Goal: Check status: Check status

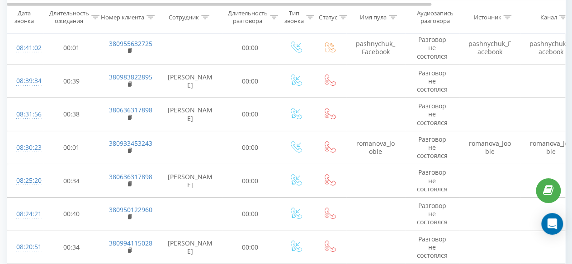
scroll to position [1727, 0]
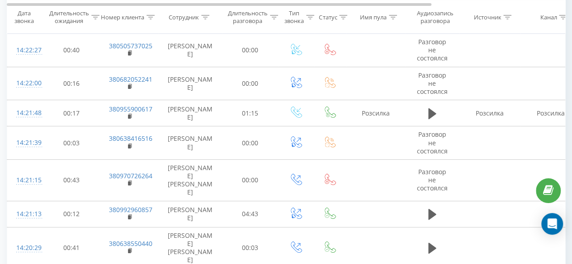
scroll to position [1651, 0]
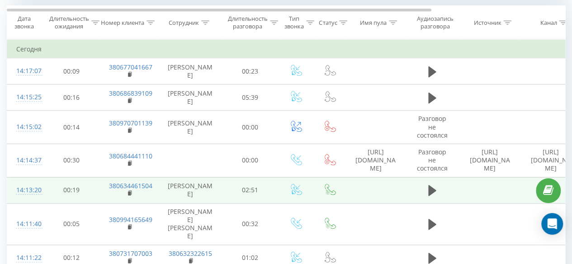
scroll to position [367, 0]
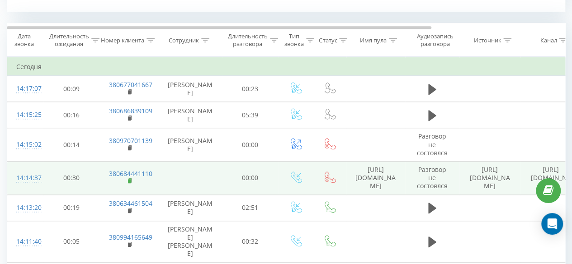
click at [128, 179] on rect at bounding box center [129, 181] width 3 height 4
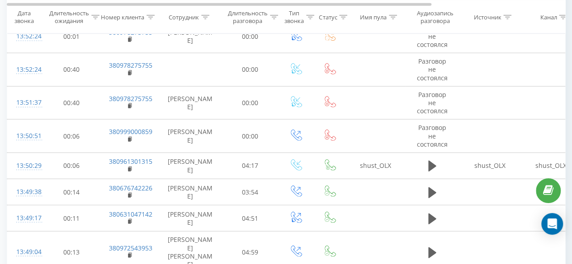
scroll to position [1180, 0]
